Goal: Find specific page/section: Find specific page/section

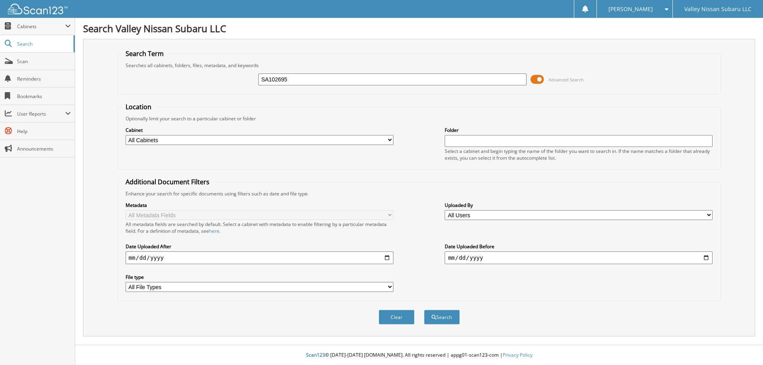
type input "SA102695"
click at [424, 310] on button "Search" at bounding box center [442, 317] width 36 height 15
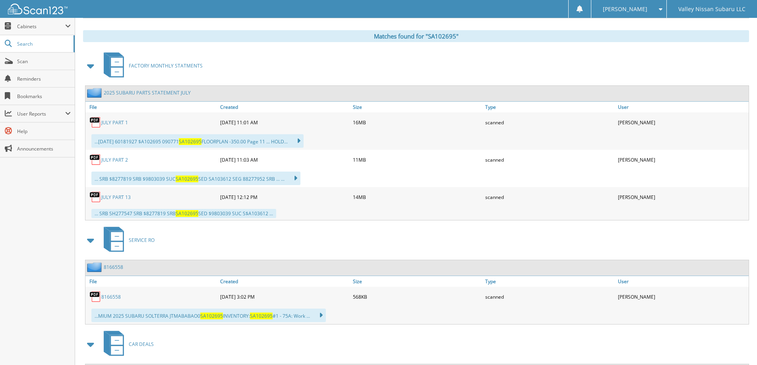
scroll to position [406, 0]
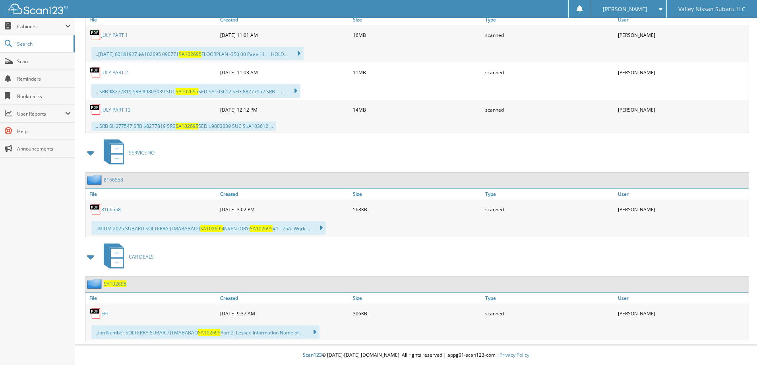
click at [106, 313] on link "EFT" at bounding box center [105, 313] width 8 height 7
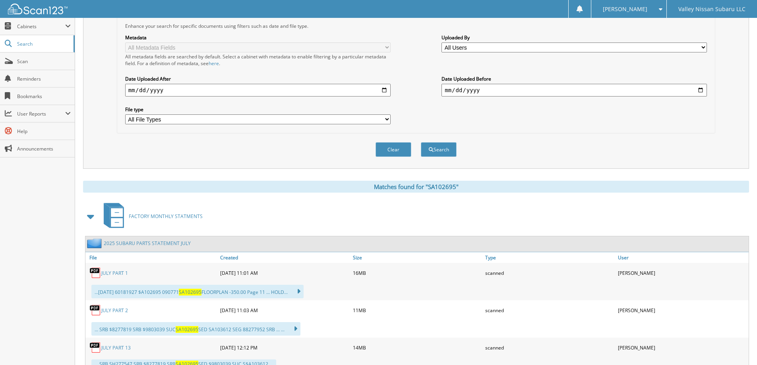
scroll to position [0, 0]
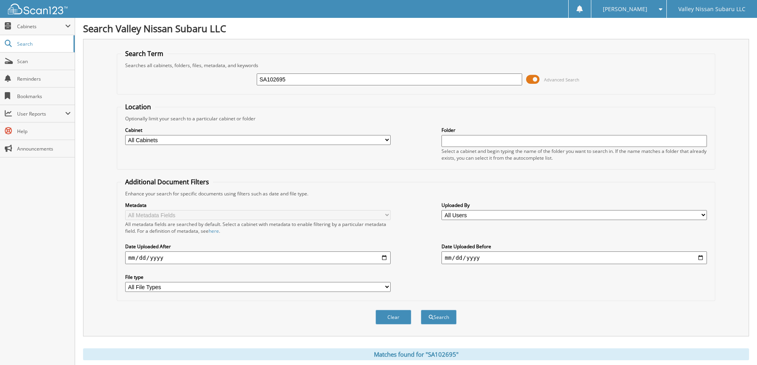
click at [287, 78] on input "SA102695" at bounding box center [389, 80] width 265 height 12
type input "SA105596"
click at [421, 310] on button "Search" at bounding box center [439, 317] width 36 height 15
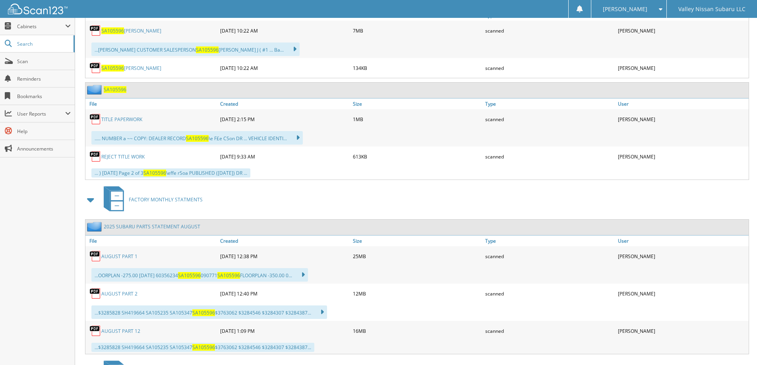
scroll to position [409, 0]
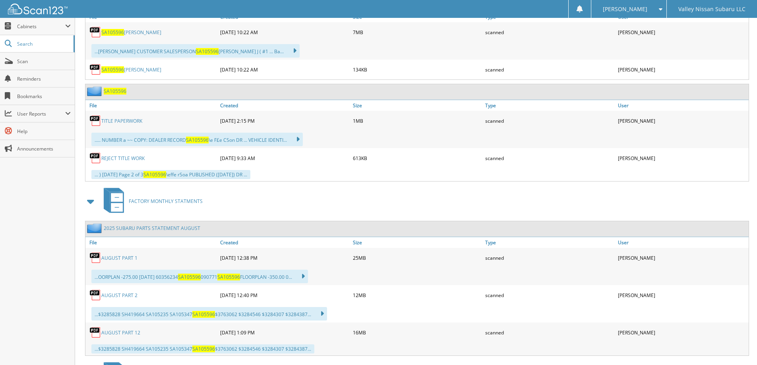
click at [122, 158] on link "REJECT TITLE WORK" at bounding box center [122, 158] width 43 height 7
click at [21, 63] on span "Scan" at bounding box center [44, 61] width 54 height 7
